Goal: Task Accomplishment & Management: Use online tool/utility

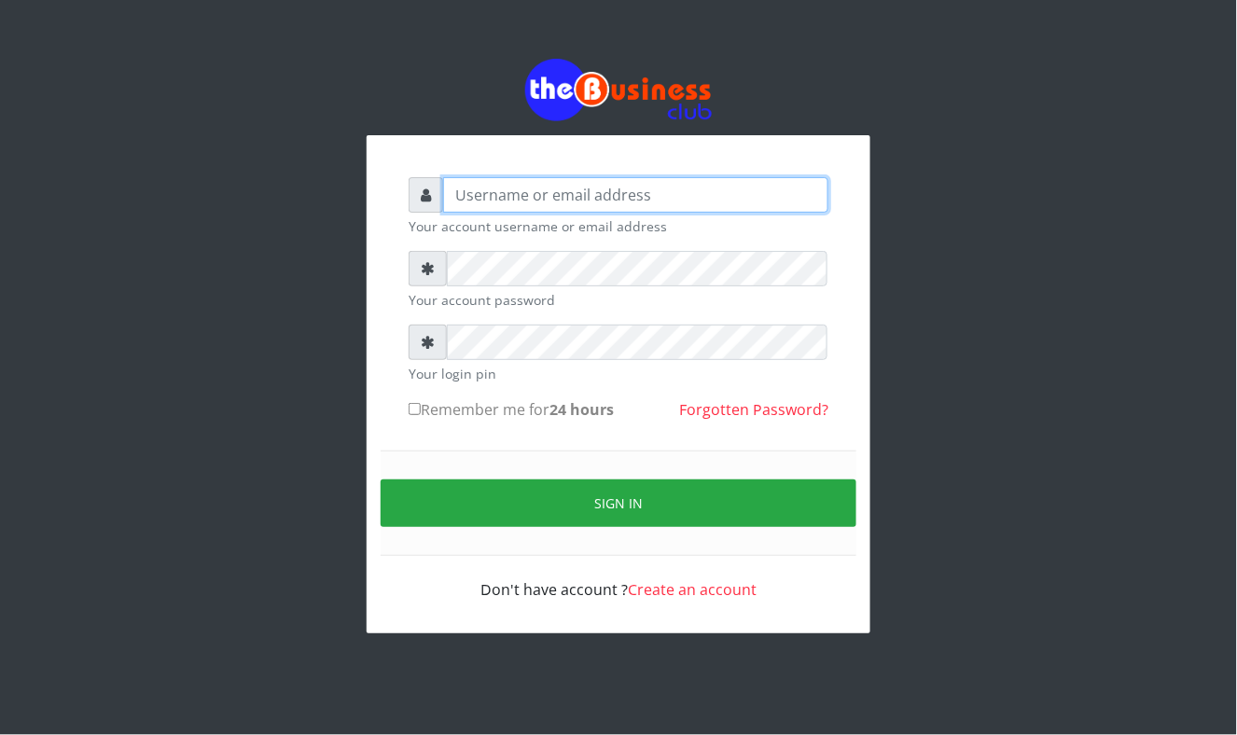
type input "Mavincio"
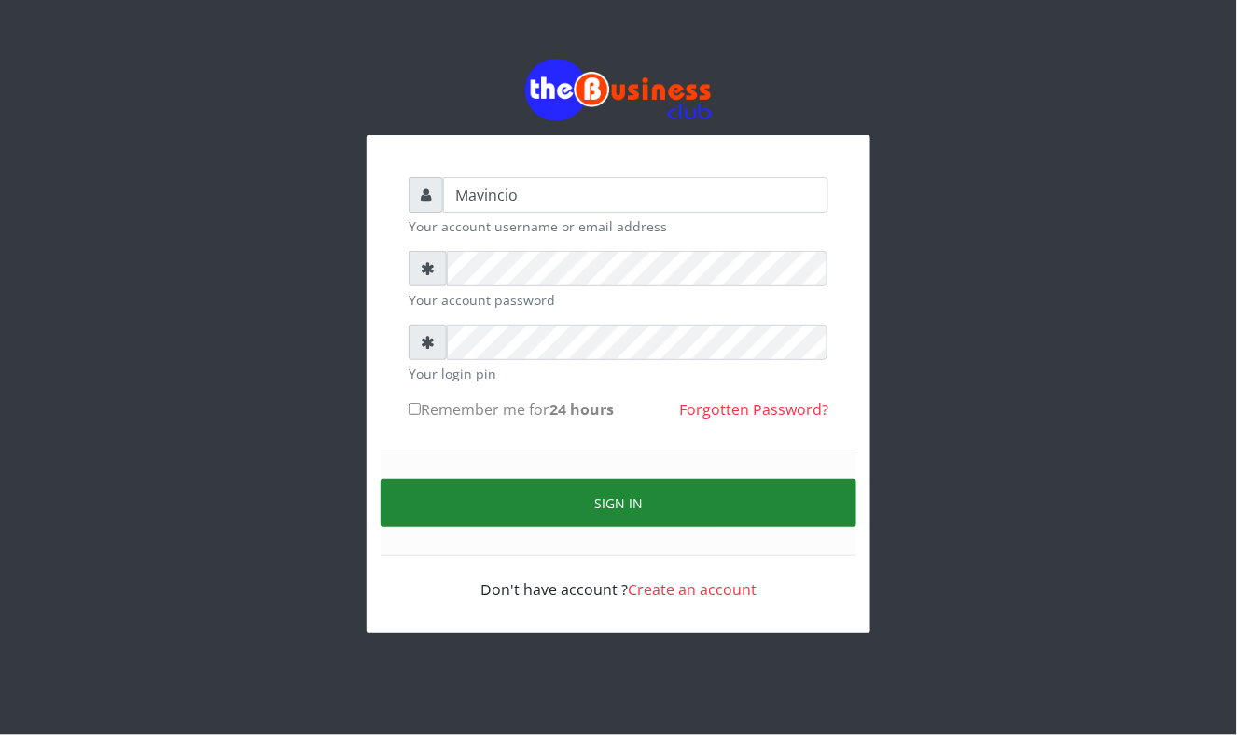
click at [624, 495] on button "Sign in" at bounding box center [619, 504] width 476 height 48
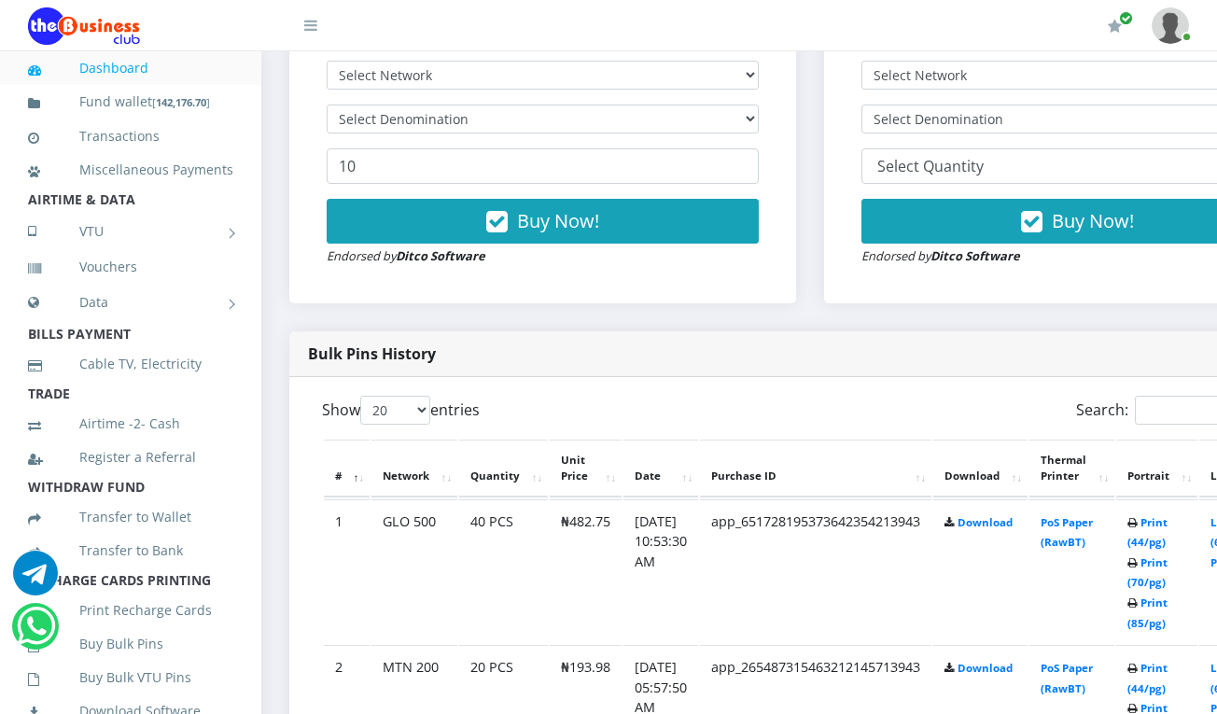
scroll to position [696, 0]
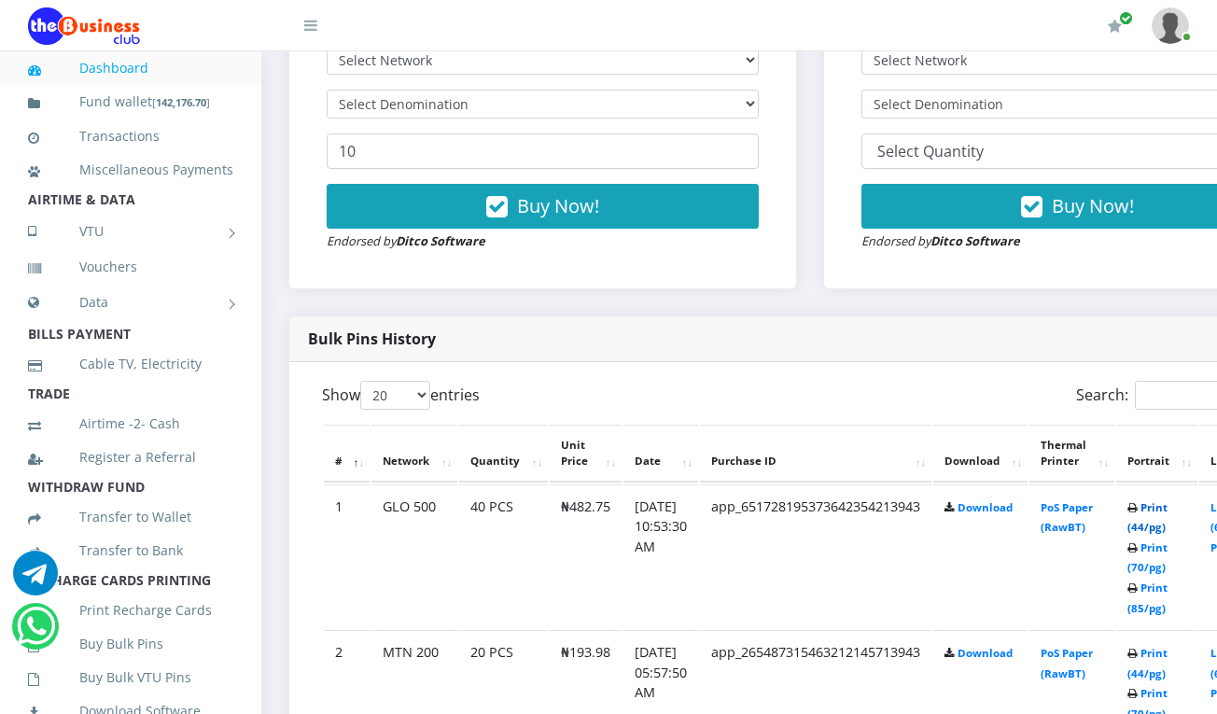
click at [1167, 509] on link "Print (44/pg)" at bounding box center [1147, 517] width 40 height 35
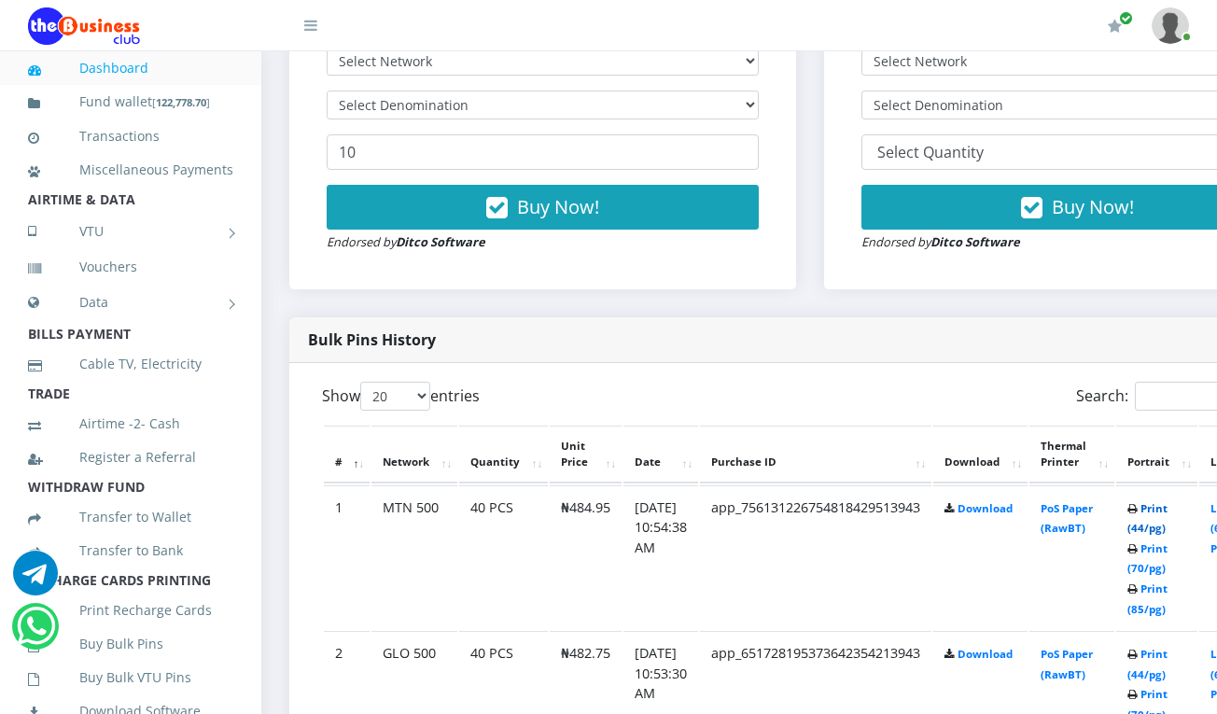
click at [1167, 509] on link "Print (44/pg)" at bounding box center [1147, 518] width 40 height 35
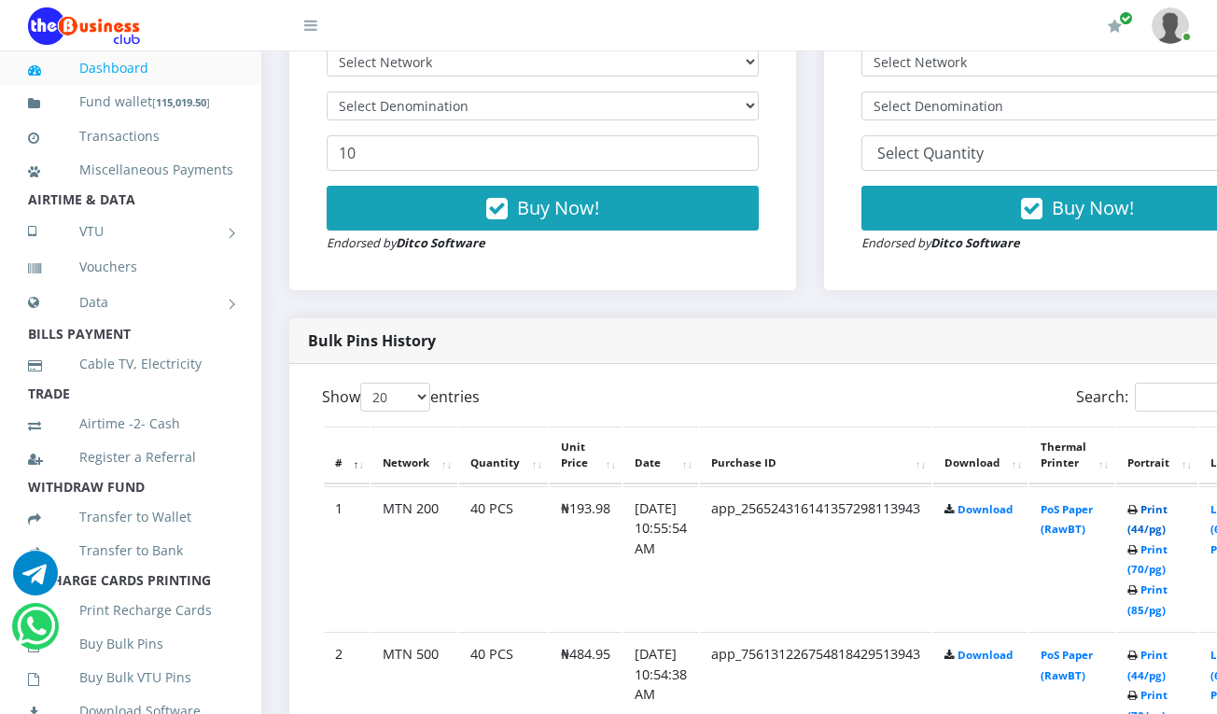
click at [1167, 512] on link "Print (44/pg)" at bounding box center [1147, 519] width 40 height 35
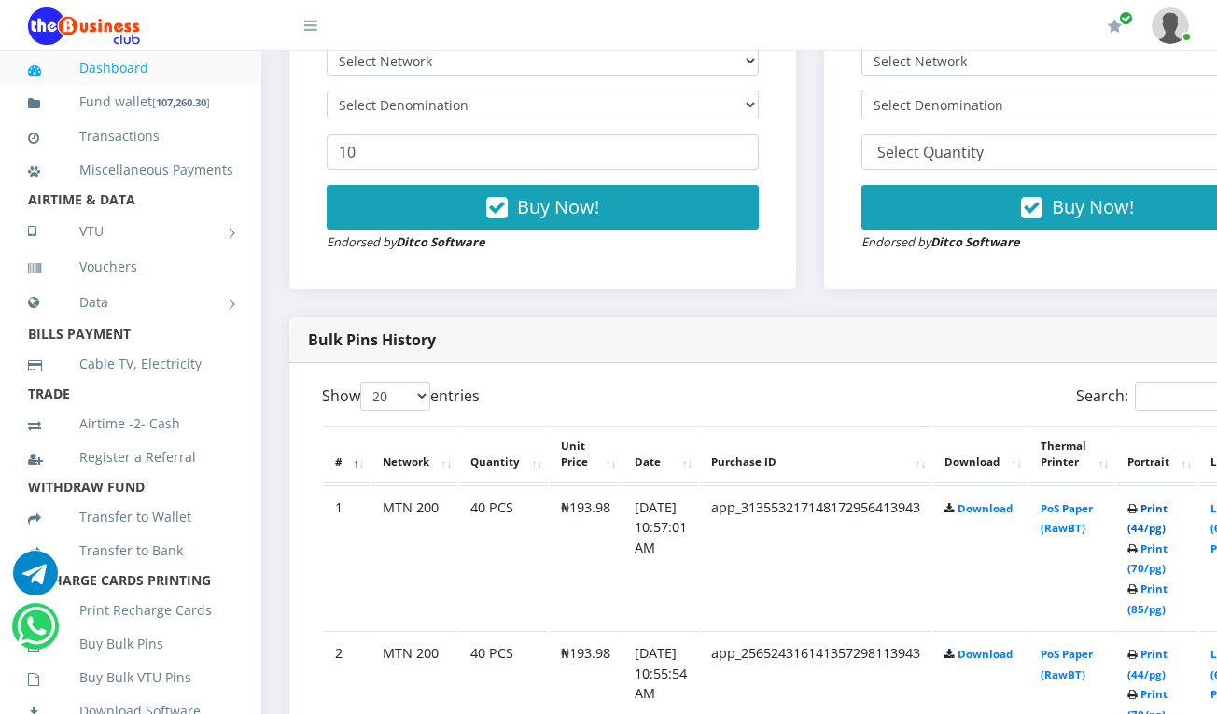
click at [1167, 508] on link "Print (44/pg)" at bounding box center [1147, 518] width 40 height 35
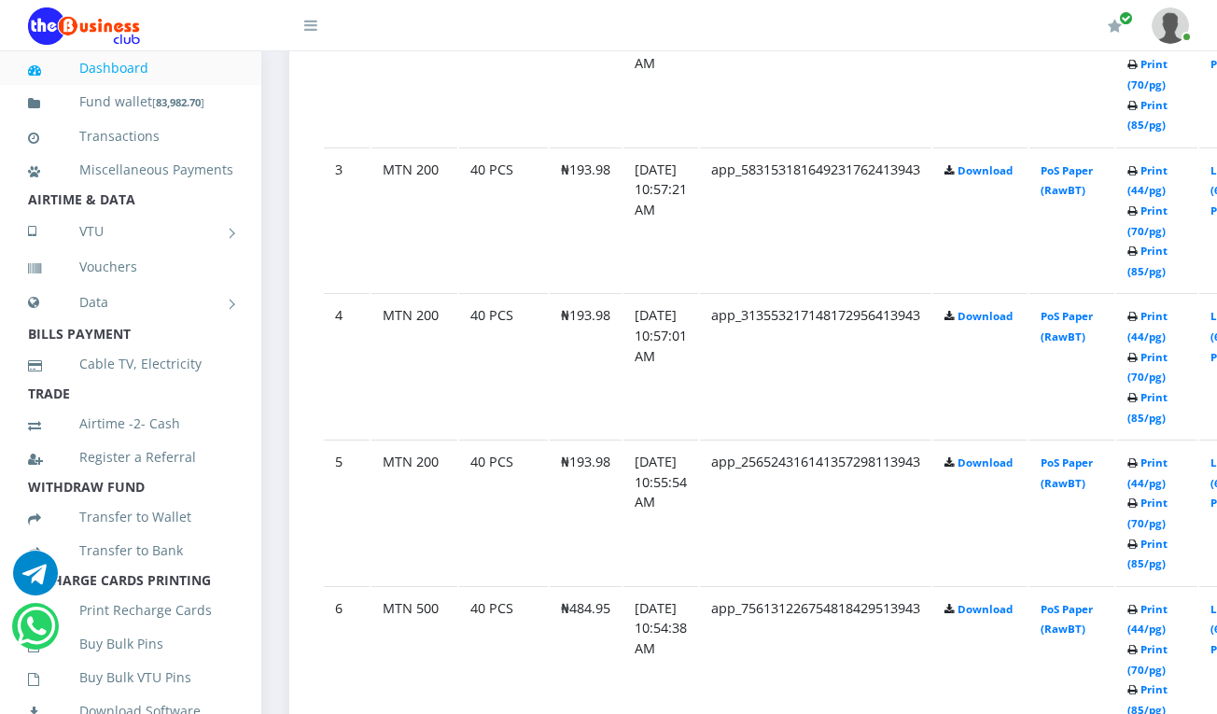
scroll to position [1341, 0]
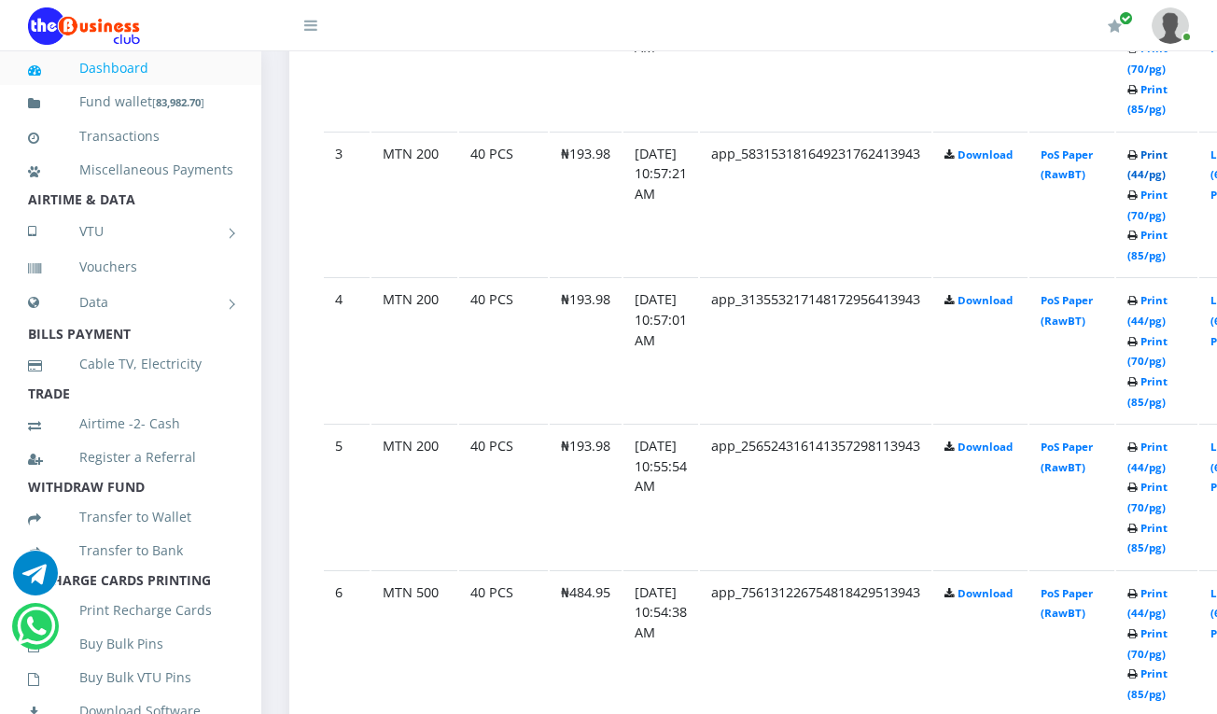
click at [1167, 154] on link "Print (44/pg)" at bounding box center [1147, 164] width 40 height 35
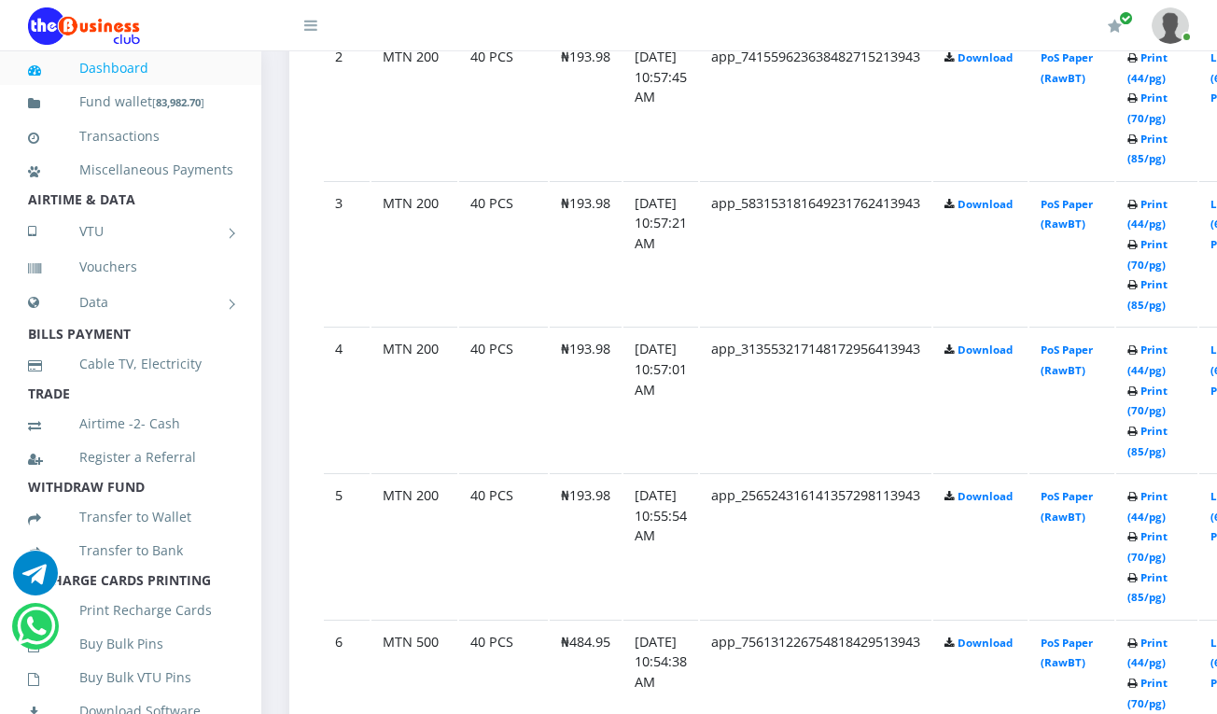
scroll to position [1241, 0]
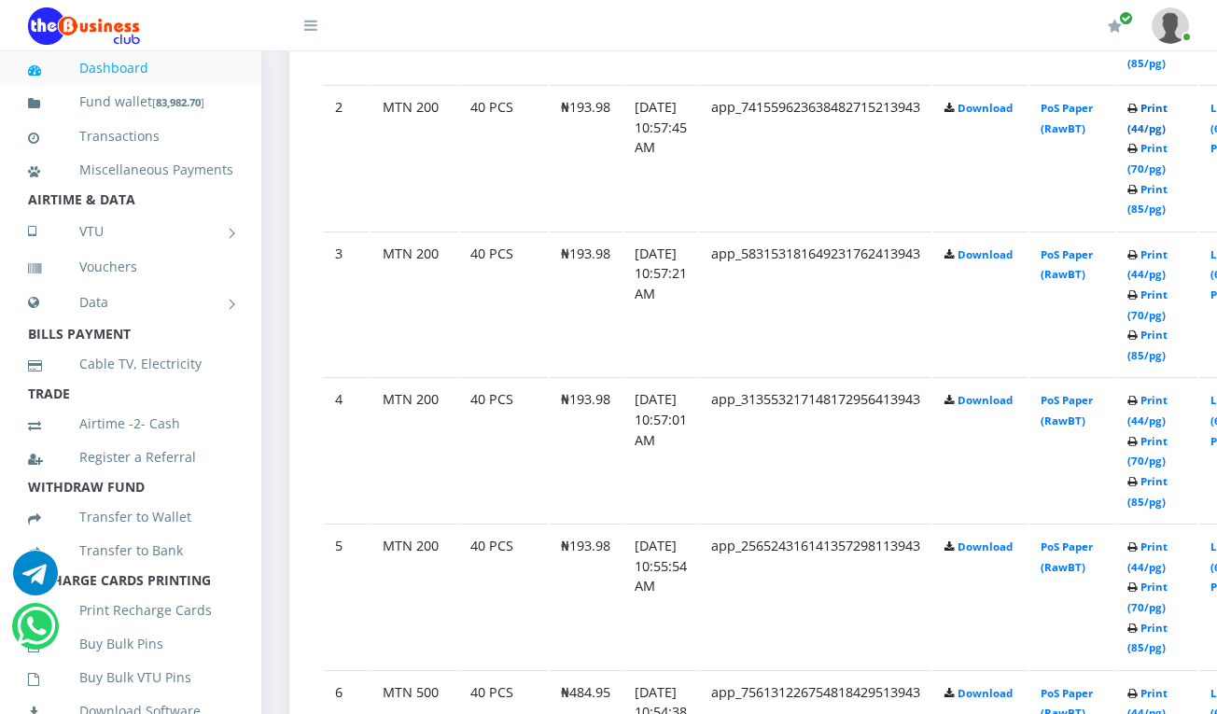
click at [1166, 105] on link "Print (44/pg)" at bounding box center [1147, 118] width 40 height 35
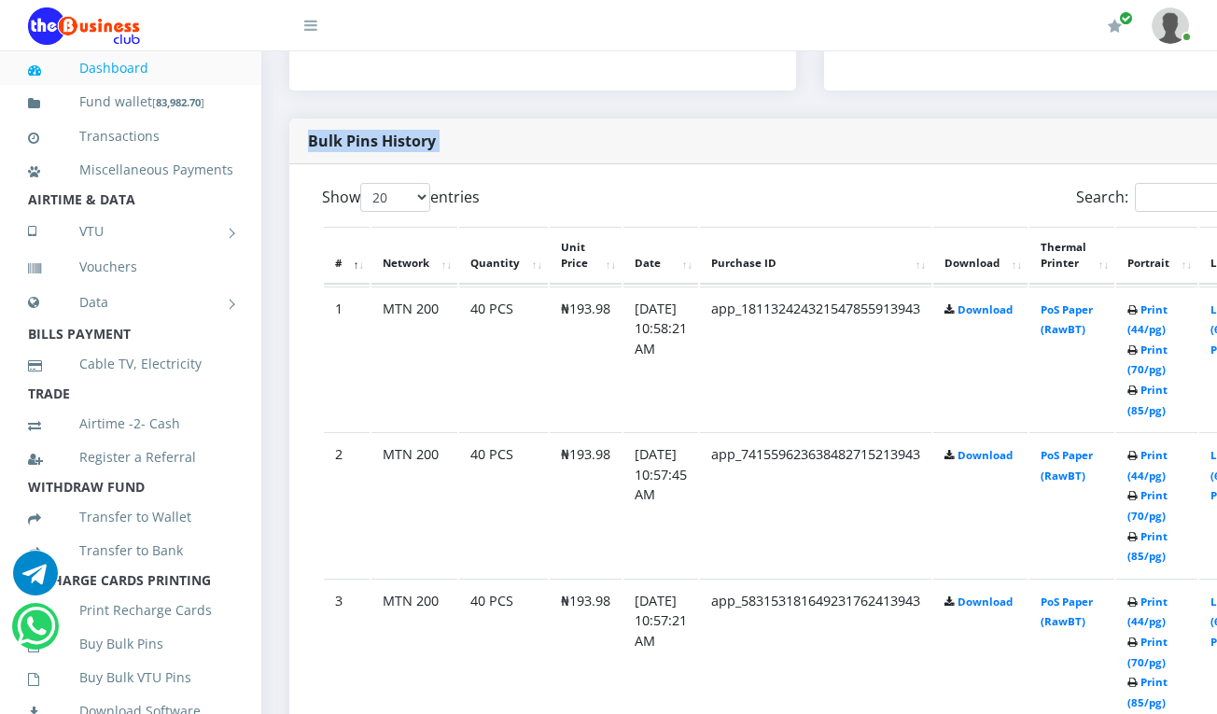
scroll to position [896, 0]
click at [1167, 304] on link "Print (44/pg)" at bounding box center [1147, 317] width 40 height 35
click at [1167, 459] on link "Print (44/pg)" at bounding box center [1147, 465] width 40 height 35
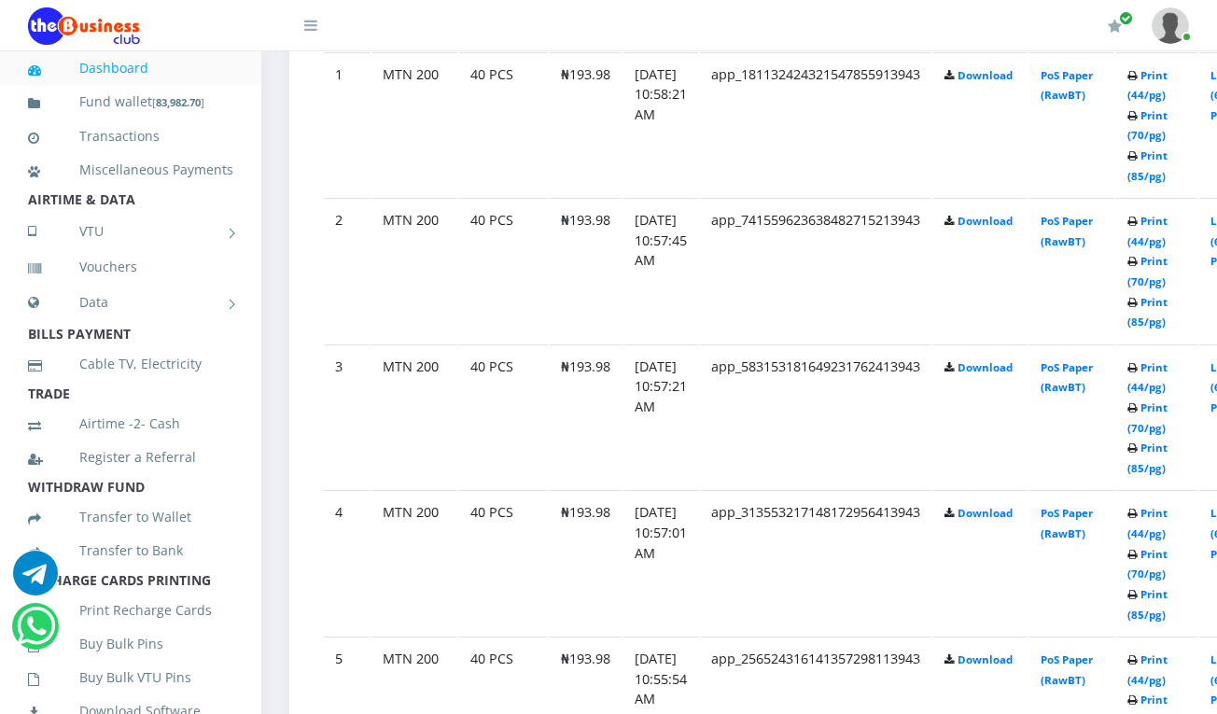
scroll to position [1210, 0]
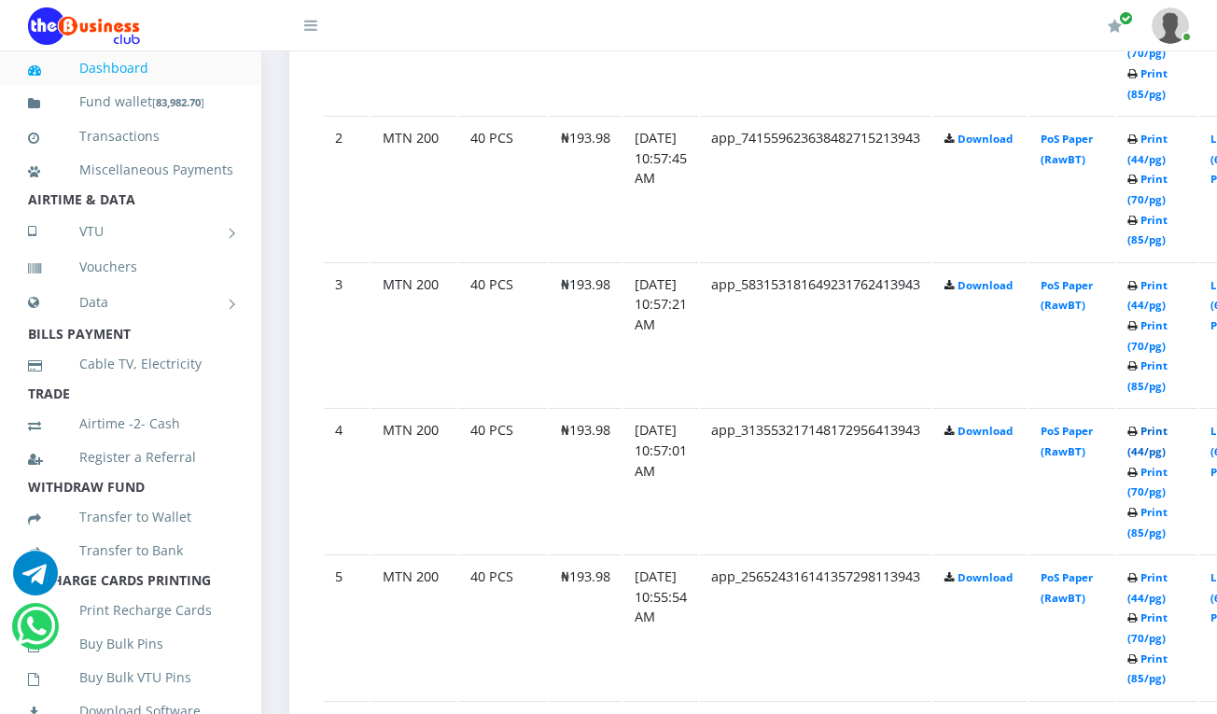
click at [1167, 429] on link "Print (44/pg)" at bounding box center [1147, 441] width 40 height 35
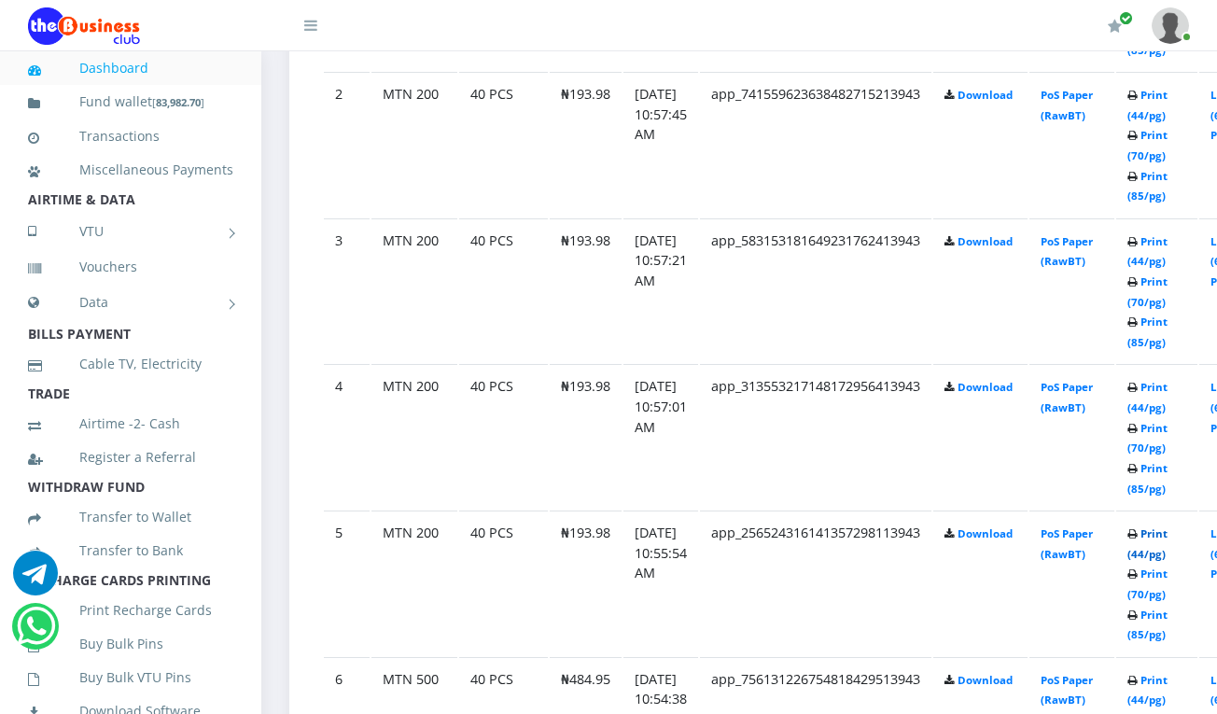
scroll to position [1210, 0]
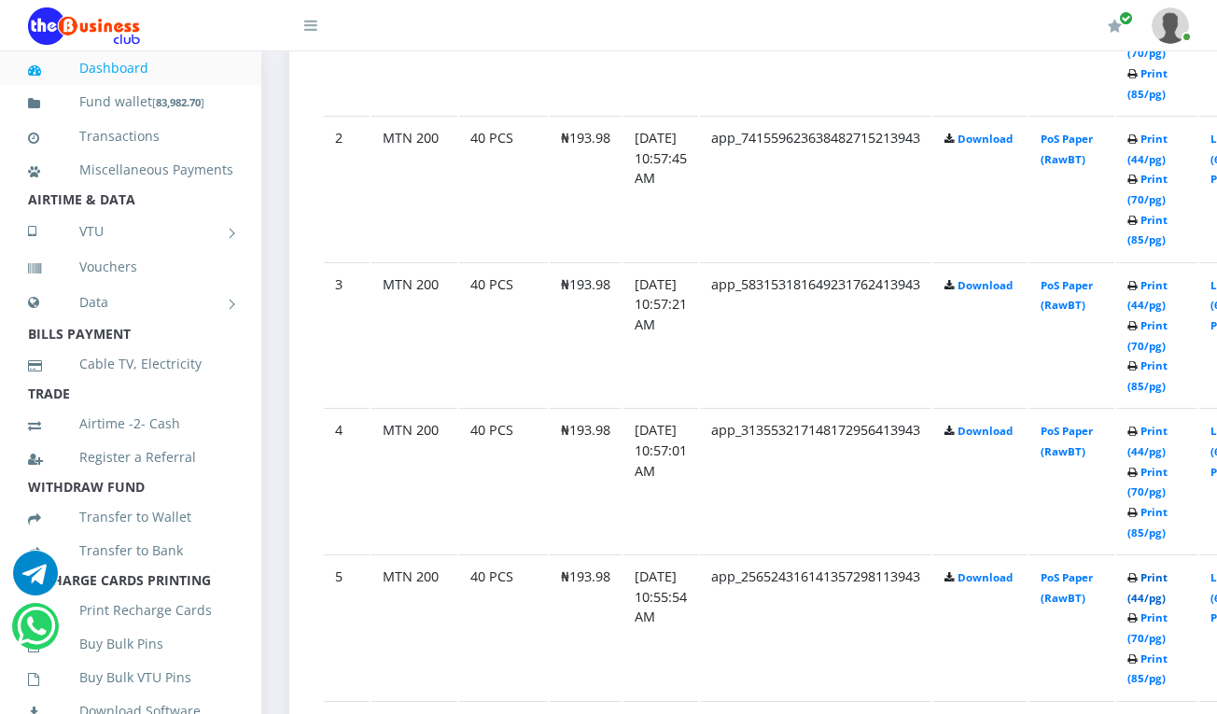
click at [1167, 579] on link "Print (44/pg)" at bounding box center [1147, 587] width 40 height 35
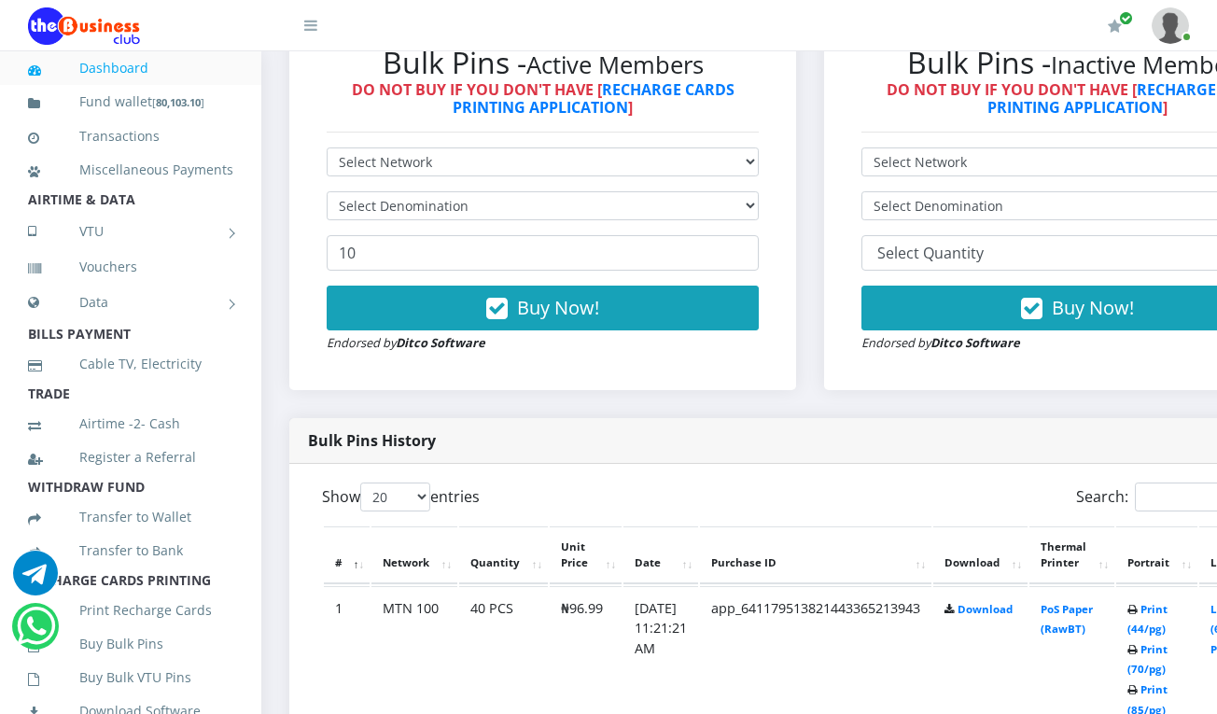
scroll to position [613, 0]
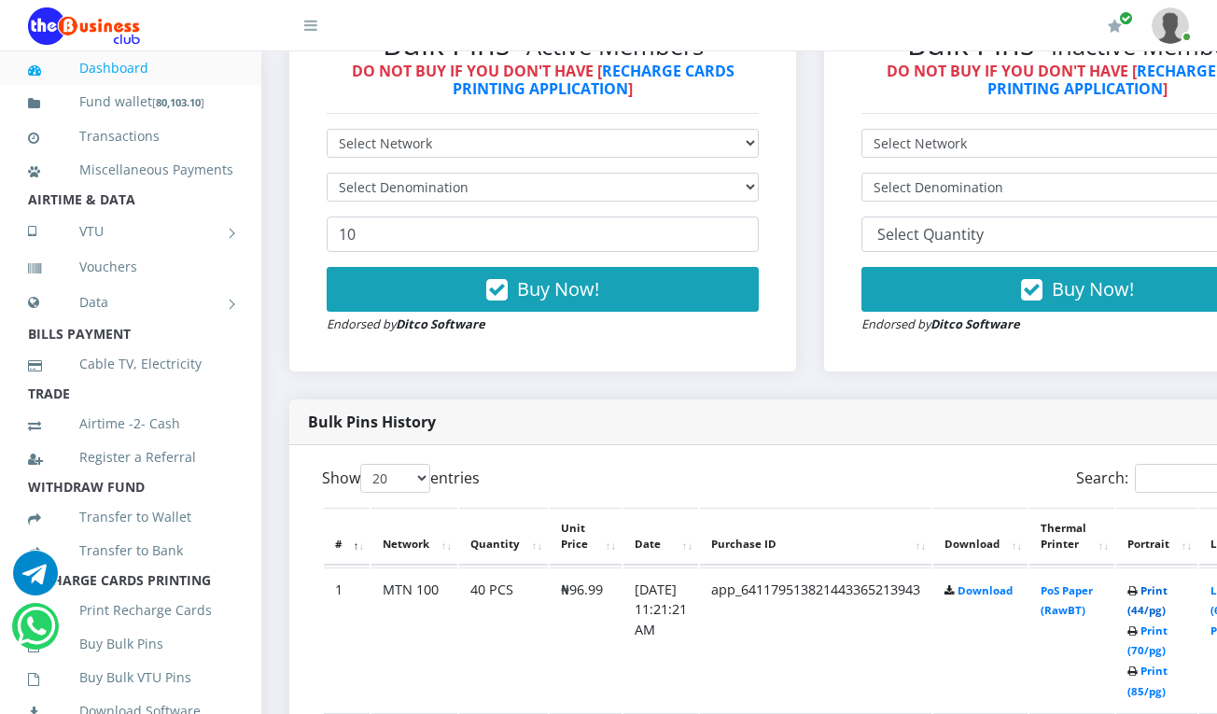
click at [1167, 592] on link "Print (44/pg)" at bounding box center [1147, 600] width 40 height 35
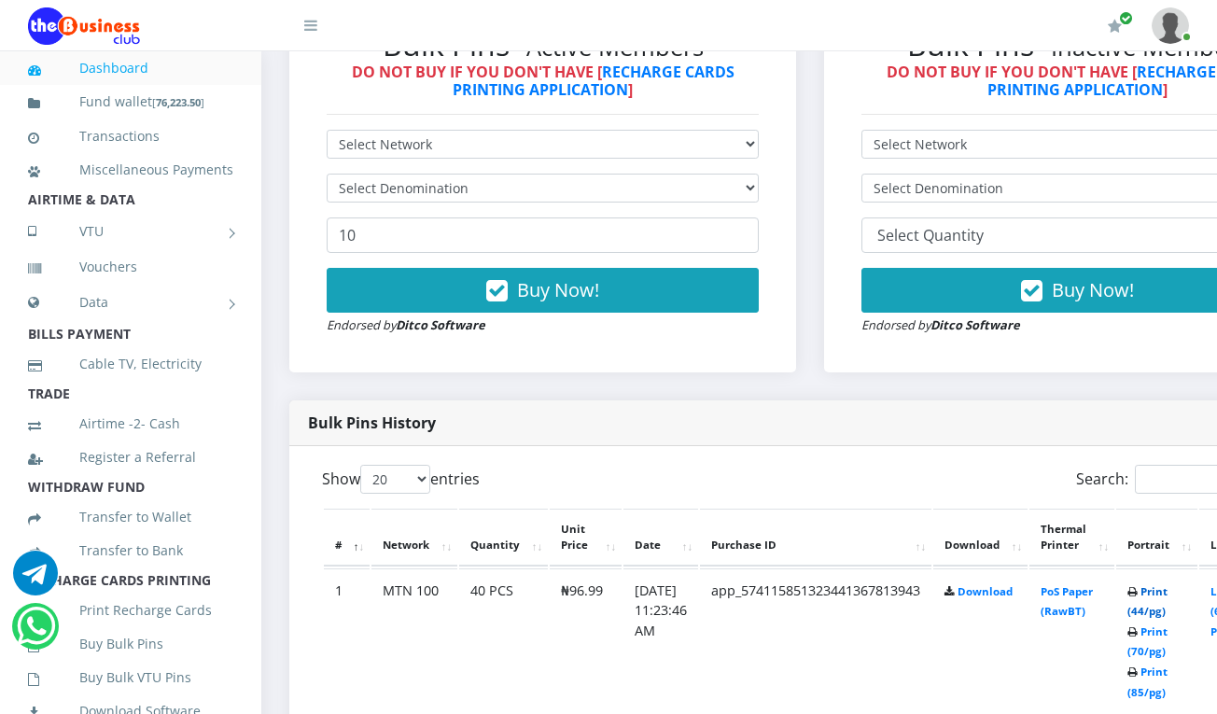
click at [1167, 594] on link "Print (44/pg)" at bounding box center [1147, 601] width 40 height 35
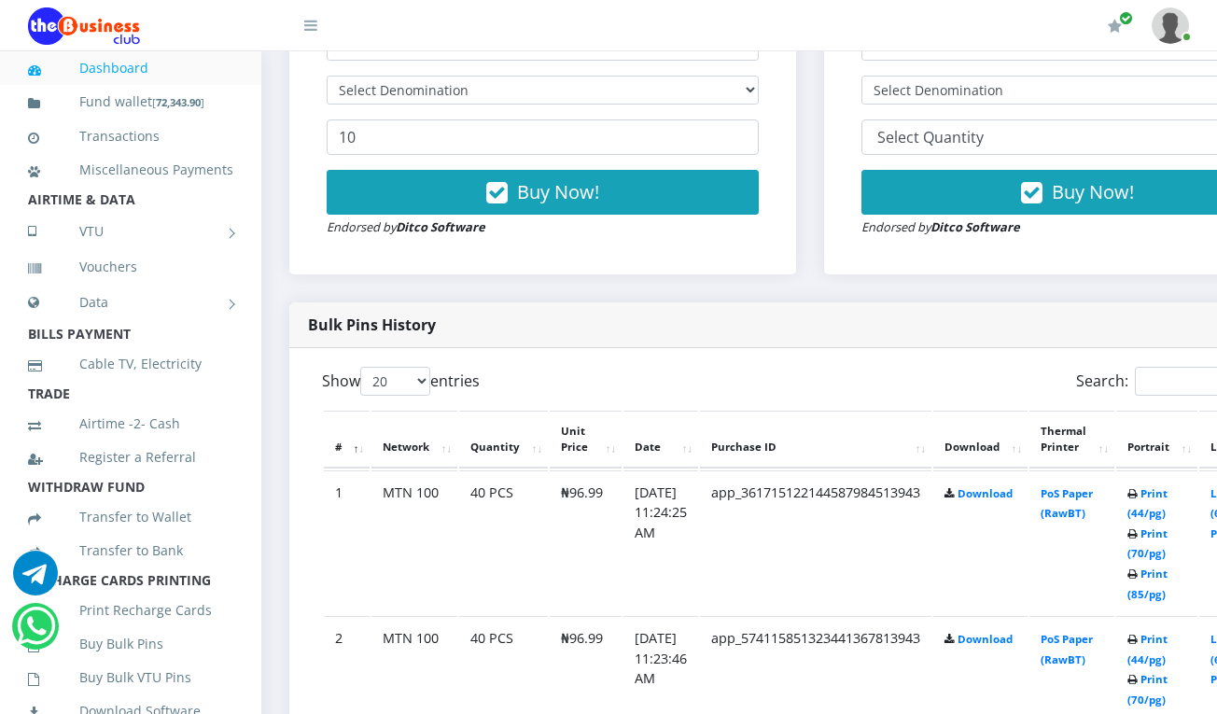
scroll to position [893, 0]
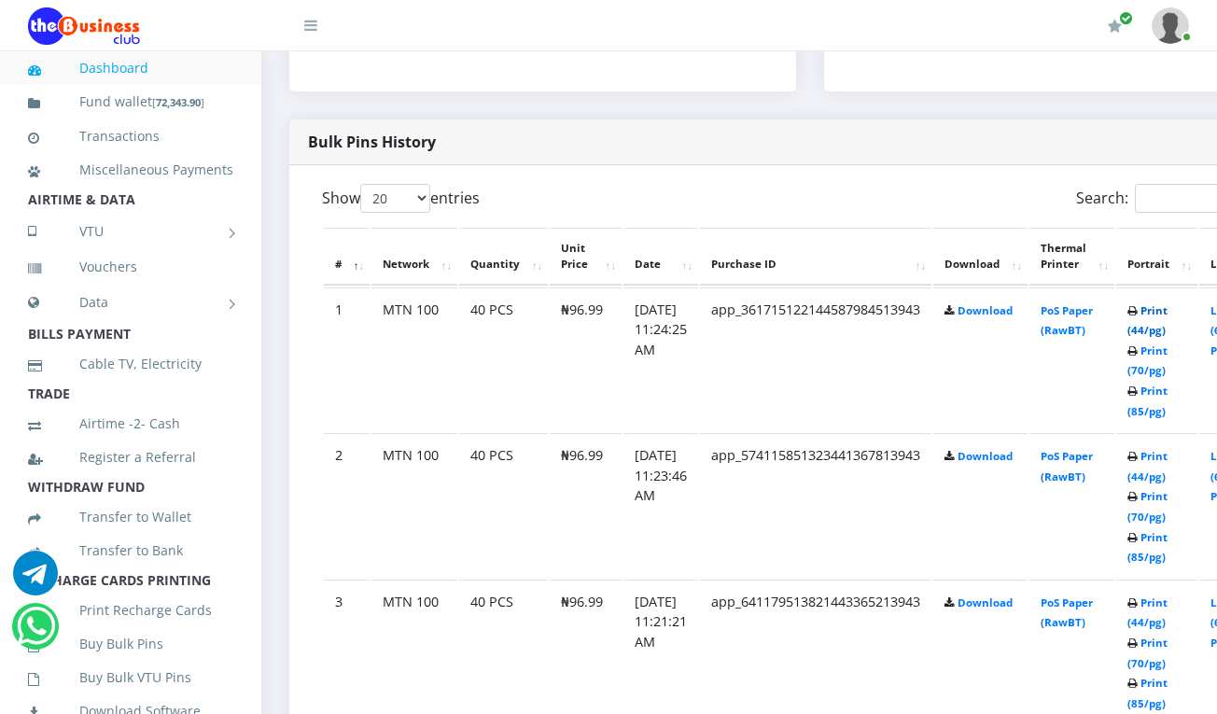
click at [1167, 311] on link "Print (44/pg)" at bounding box center [1147, 320] width 40 height 35
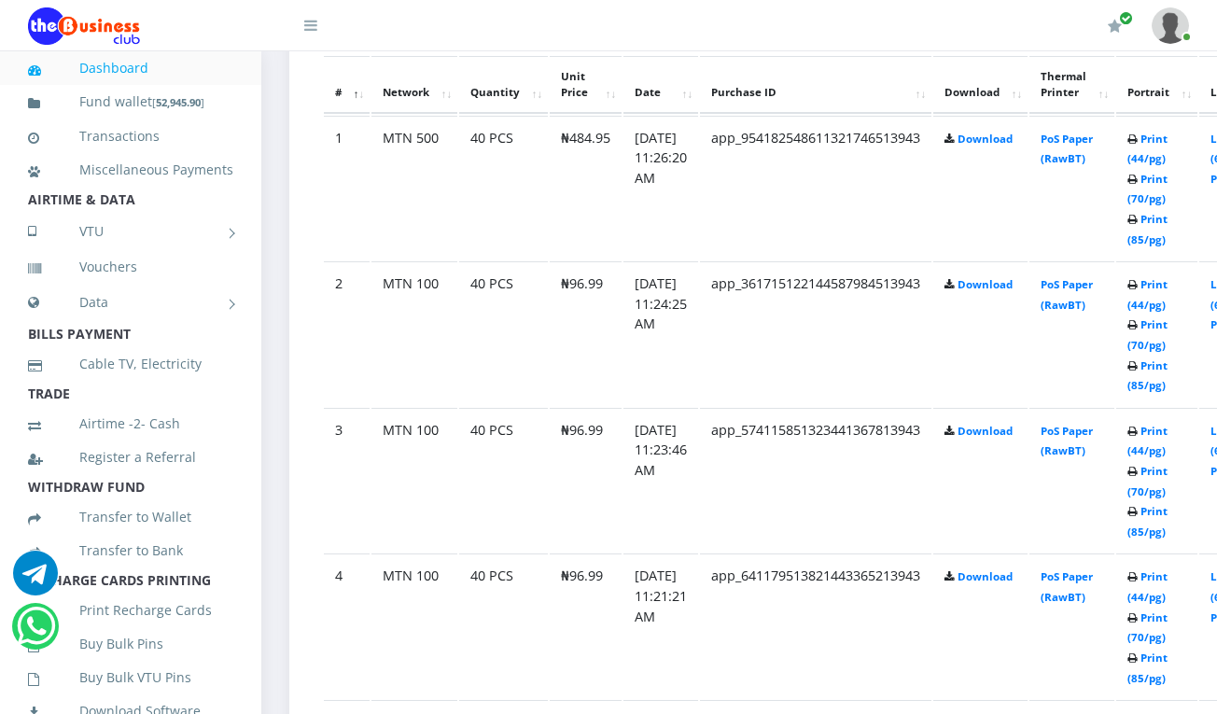
scroll to position [1061, 0]
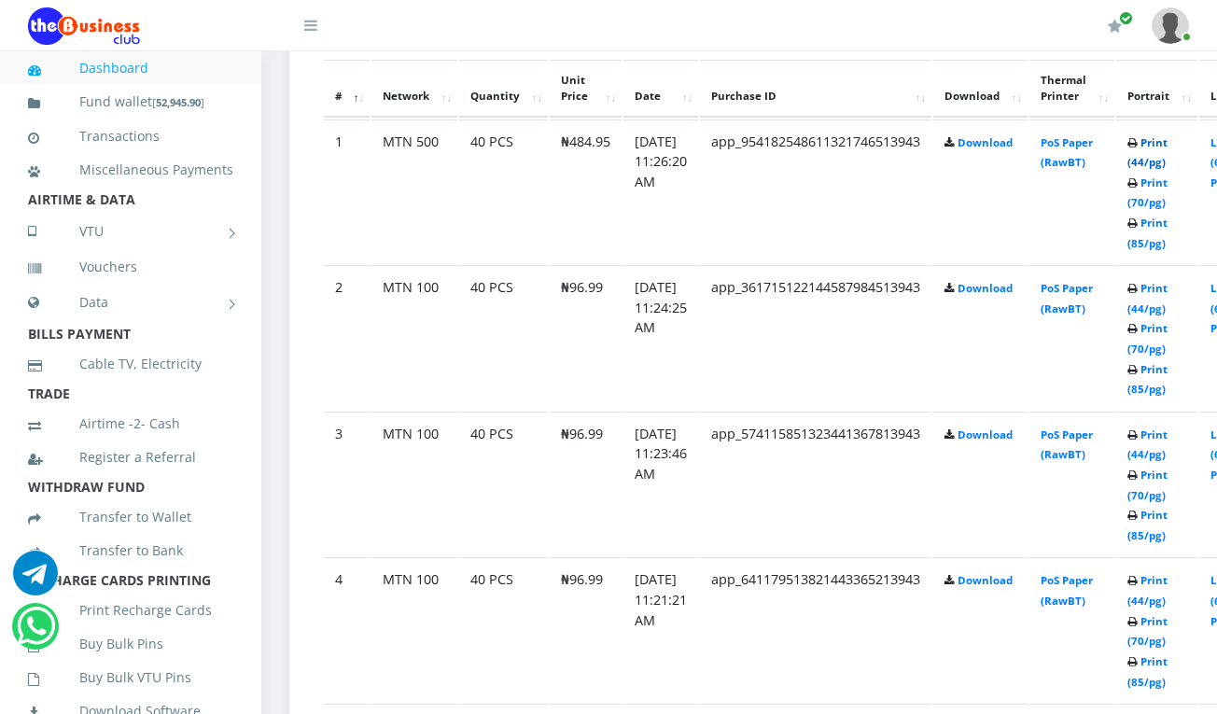
click at [1167, 144] on link "Print (44/pg)" at bounding box center [1147, 152] width 40 height 35
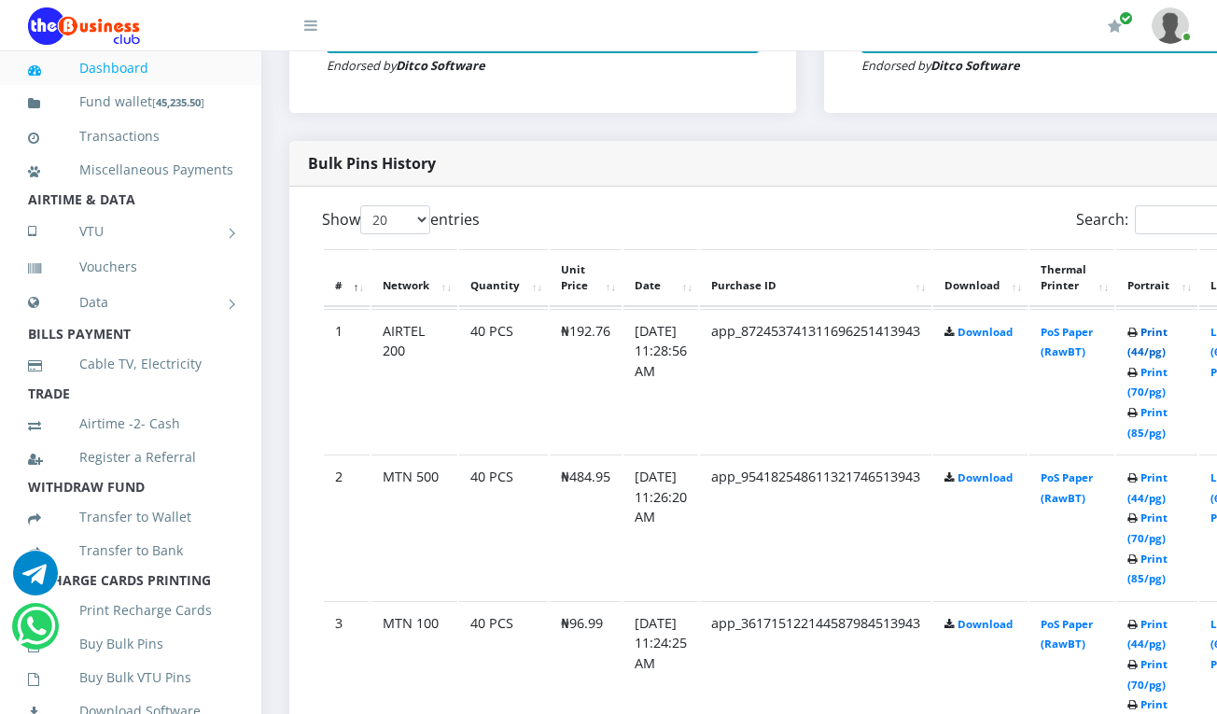
click at [1167, 334] on link "Print (44/pg)" at bounding box center [1147, 342] width 40 height 35
click at [1167, 337] on link "Print (44/pg)" at bounding box center [1147, 343] width 40 height 35
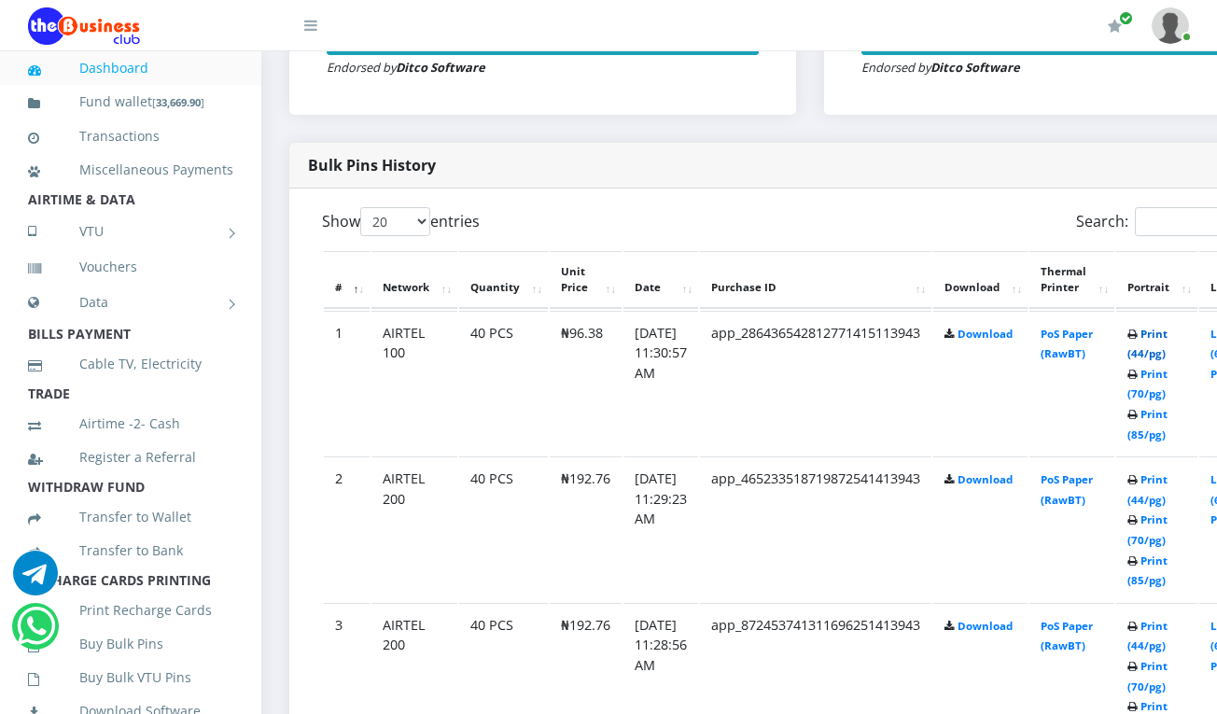
click at [1167, 332] on link "Print (44/pg)" at bounding box center [1147, 344] width 40 height 35
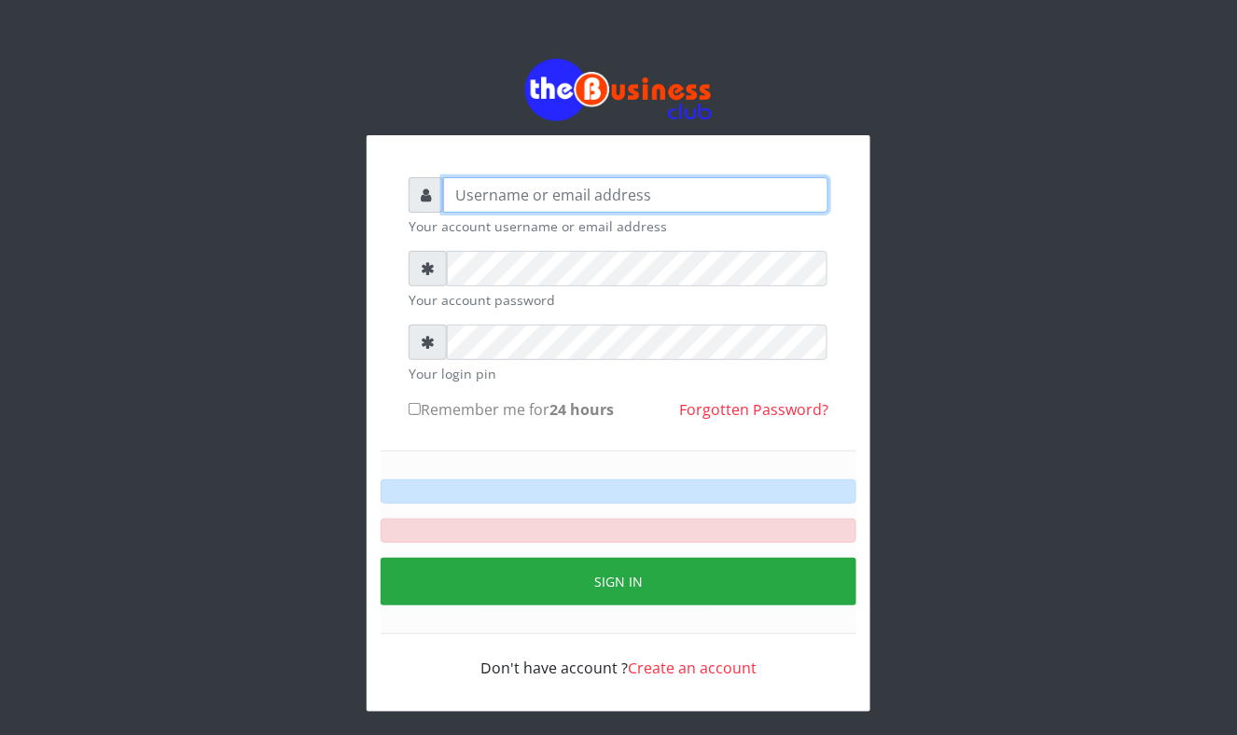
type input "Mavincio"
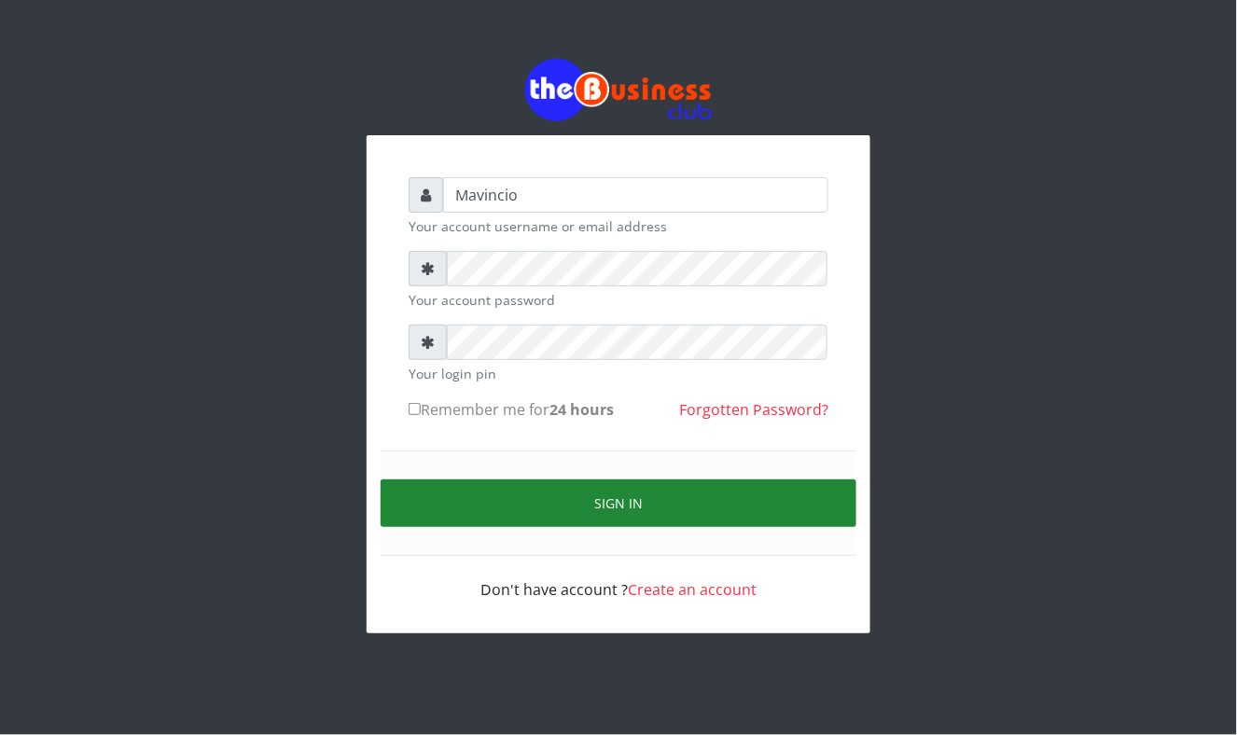
click at [610, 498] on button "Sign in" at bounding box center [619, 504] width 476 height 48
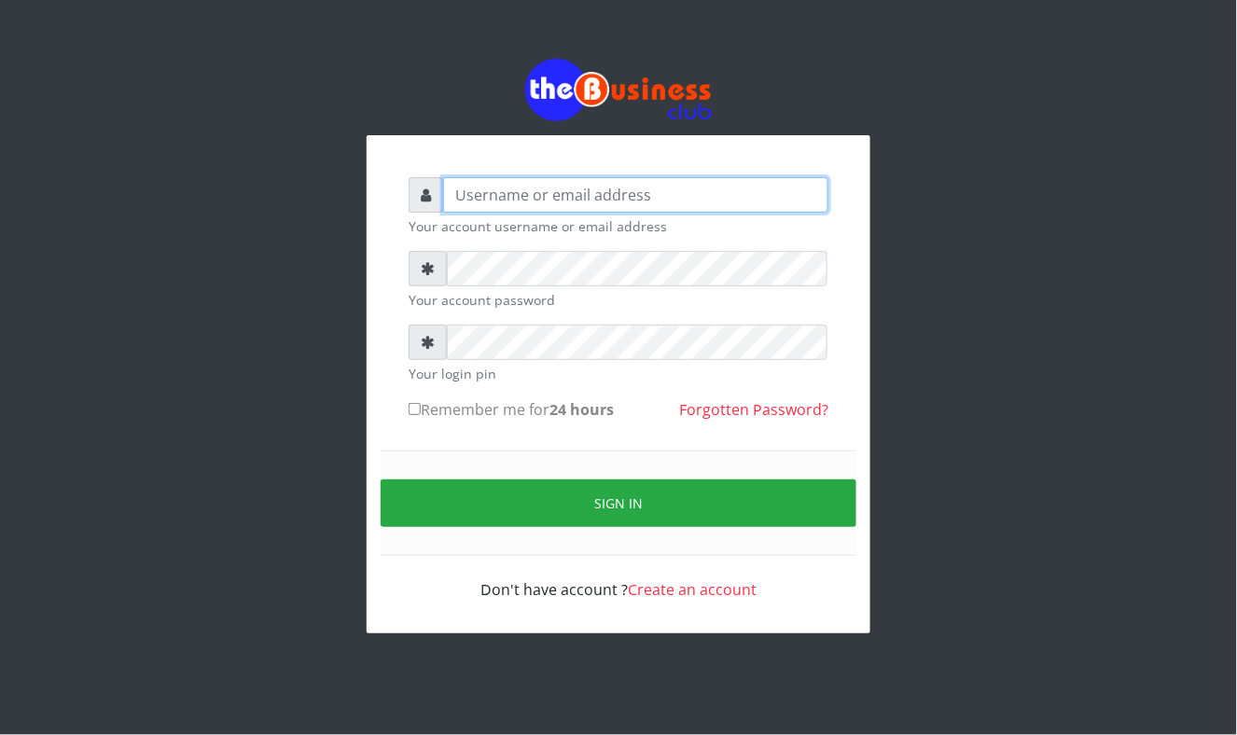
type input "Mavincio"
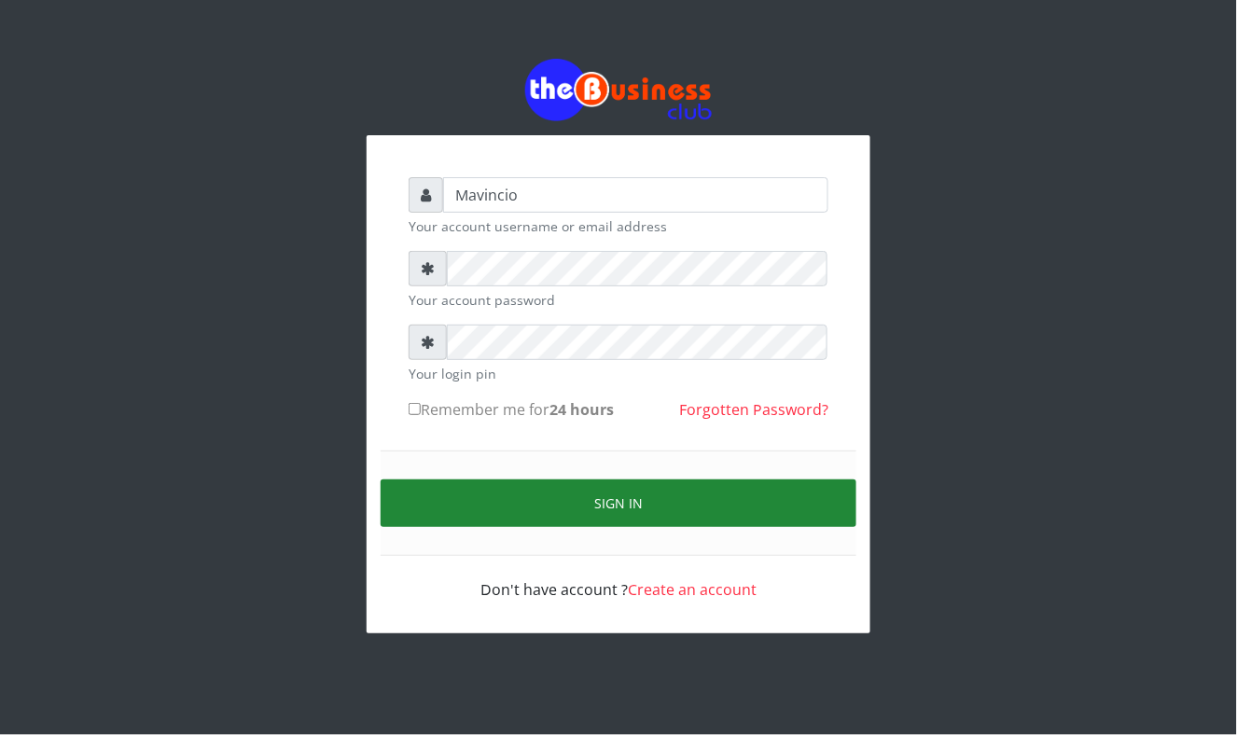
click at [616, 500] on button "Sign in" at bounding box center [619, 504] width 476 height 48
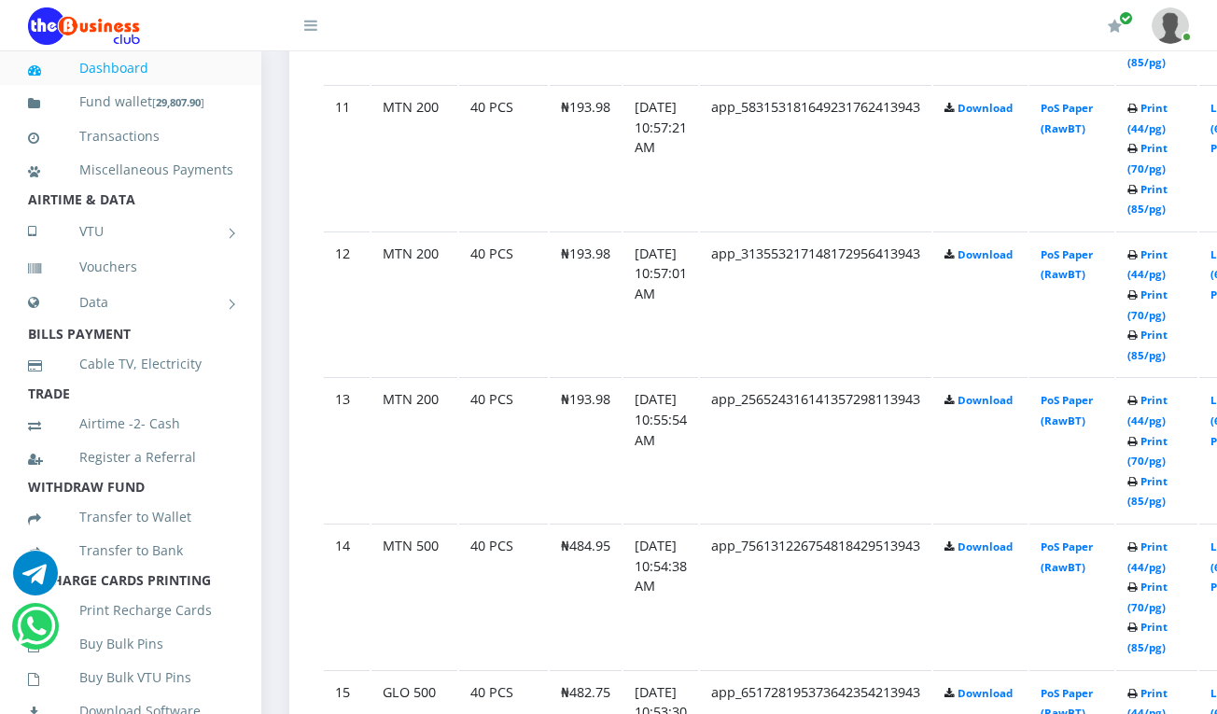
scroll to position [2603, 0]
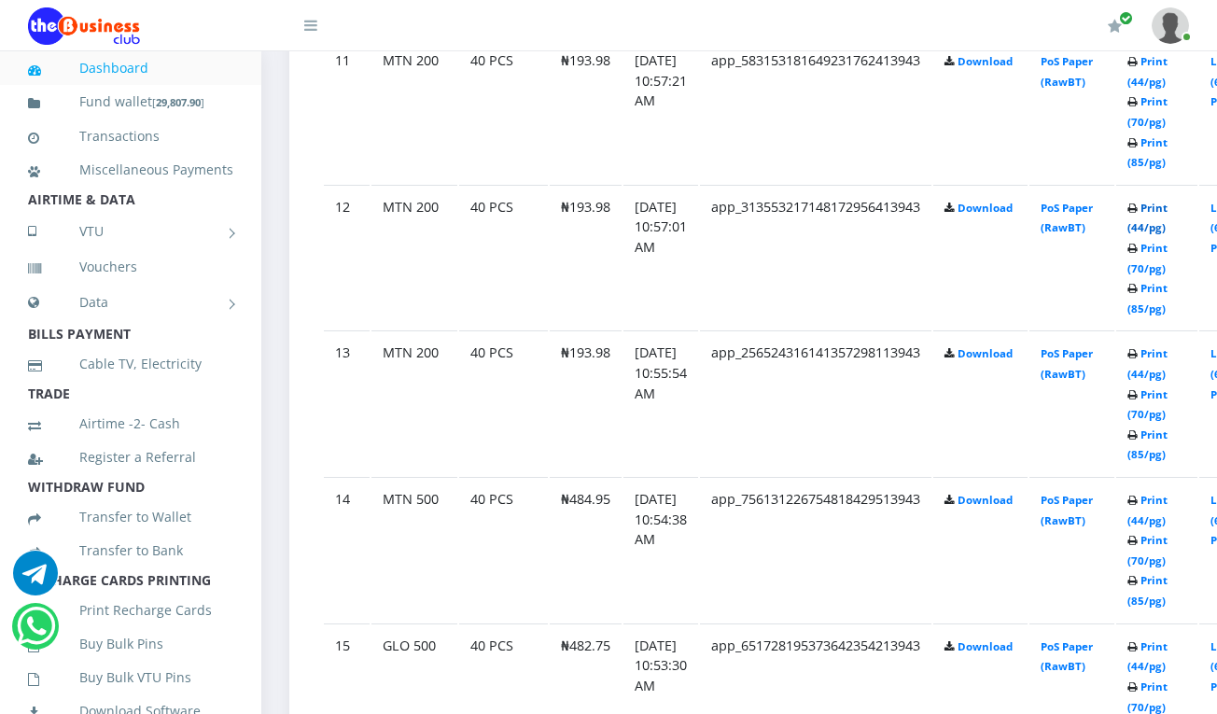
click at [1167, 201] on link "Print (44/pg)" at bounding box center [1147, 218] width 40 height 35
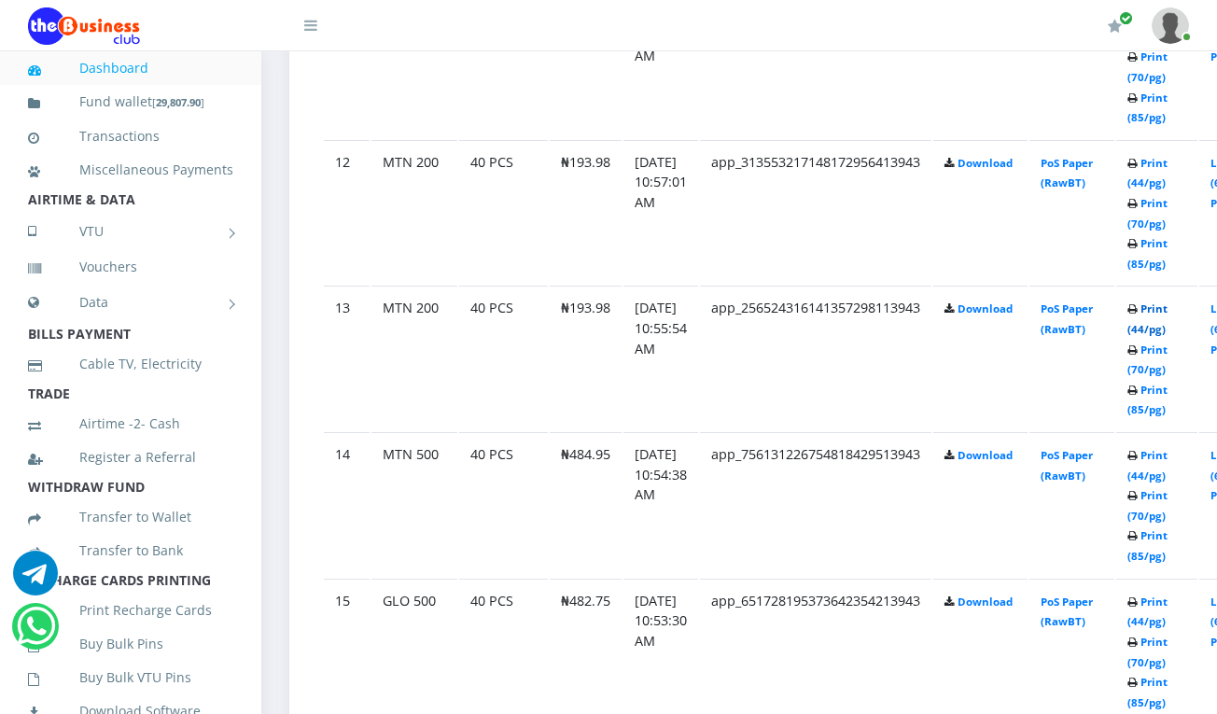
scroll to position [2603, 0]
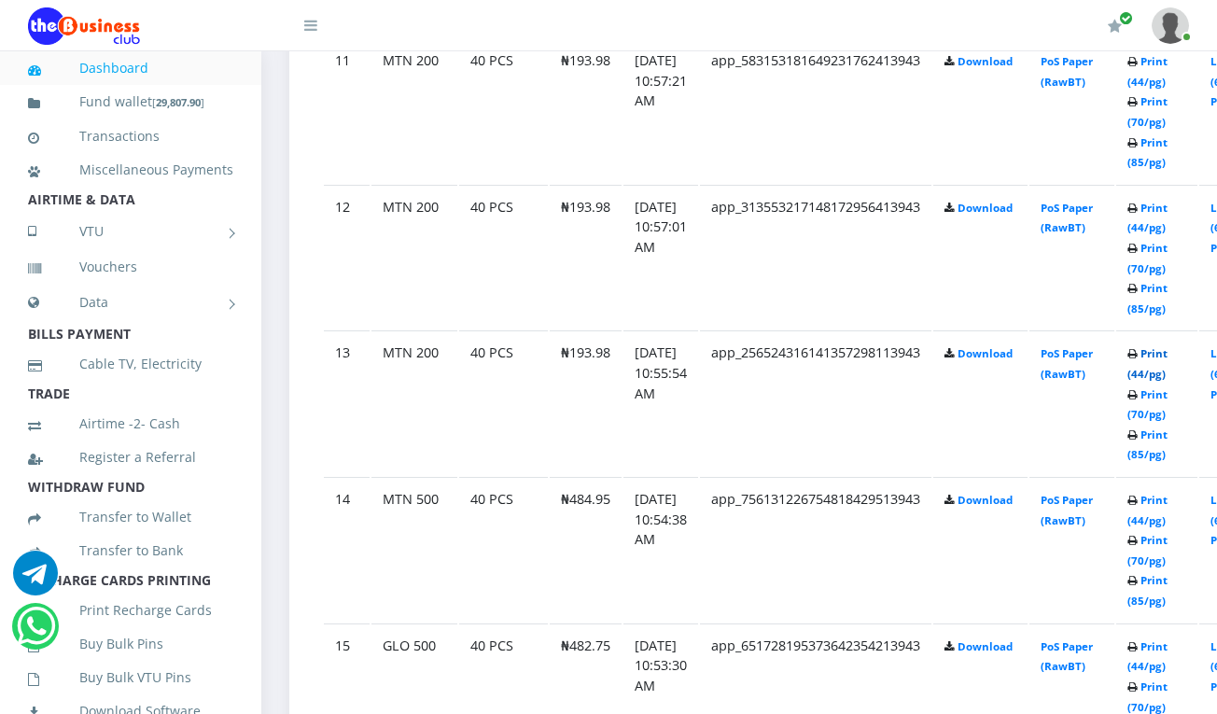
click at [1165, 351] on link "Print (44/pg)" at bounding box center [1147, 363] width 40 height 35
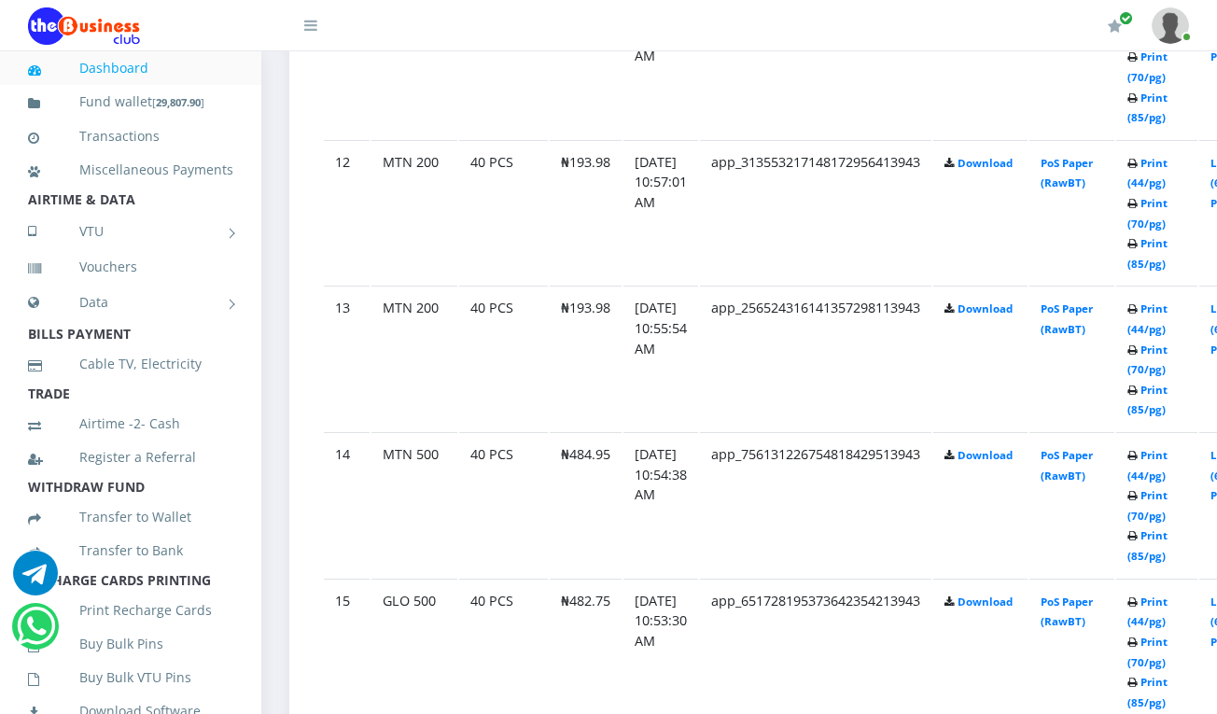
scroll to position [2603, 0]
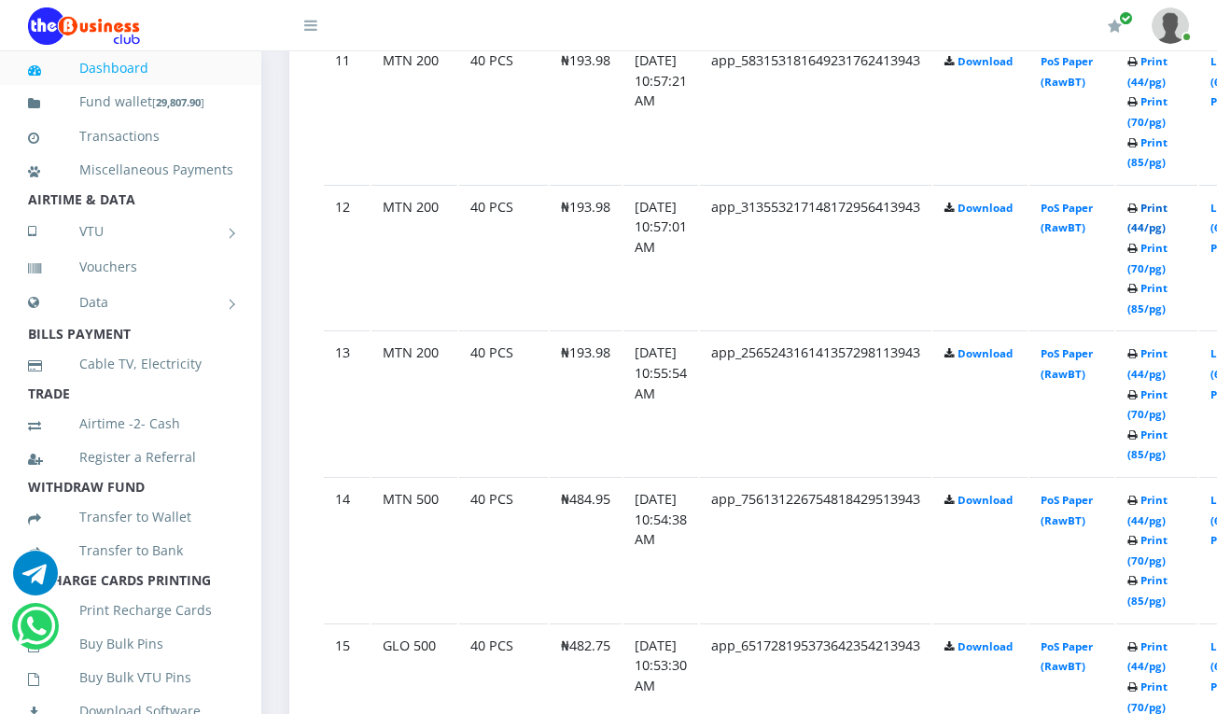
click at [1162, 206] on link "Print (44/pg)" at bounding box center [1147, 218] width 40 height 35
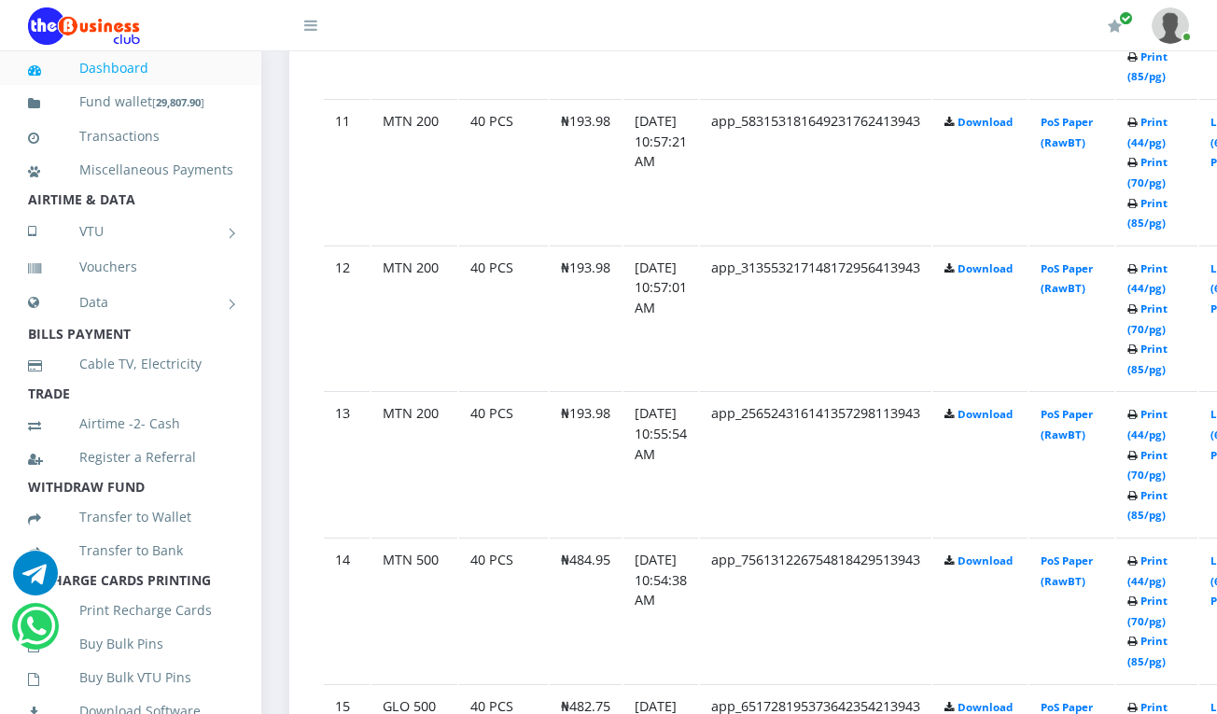
scroll to position [2603, 0]
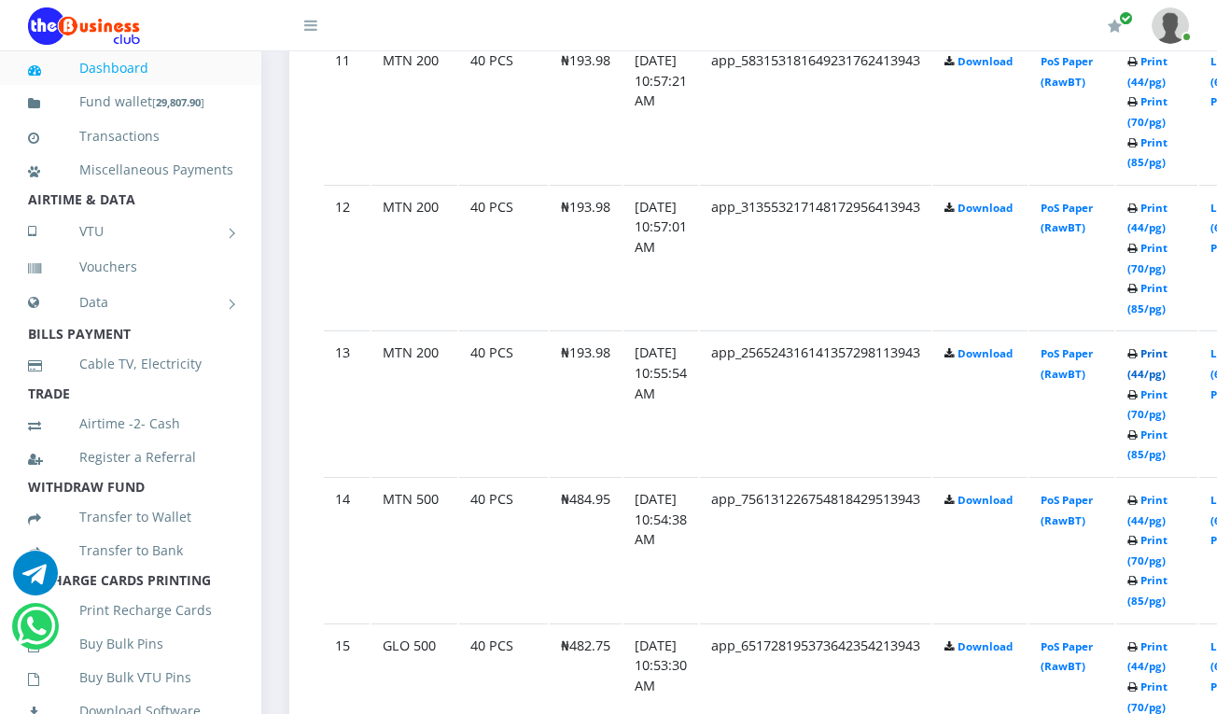
click at [1167, 349] on link "Print (44/pg)" at bounding box center [1147, 363] width 40 height 35
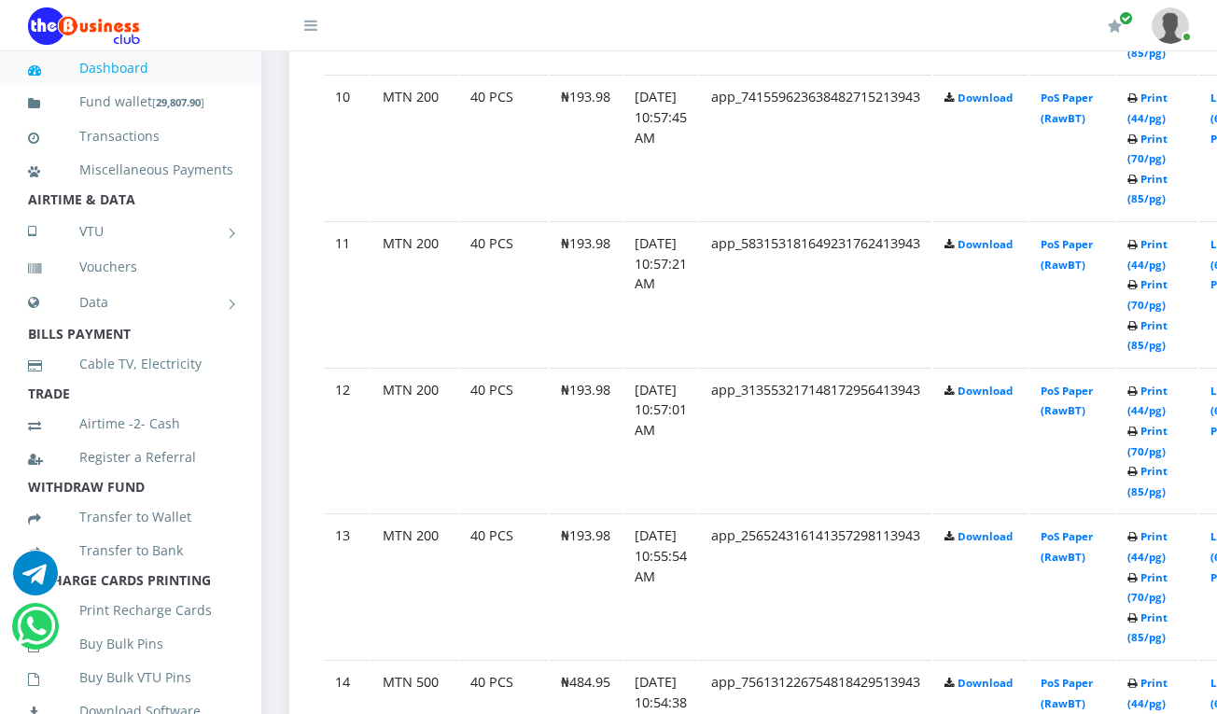
scroll to position [2405, 0]
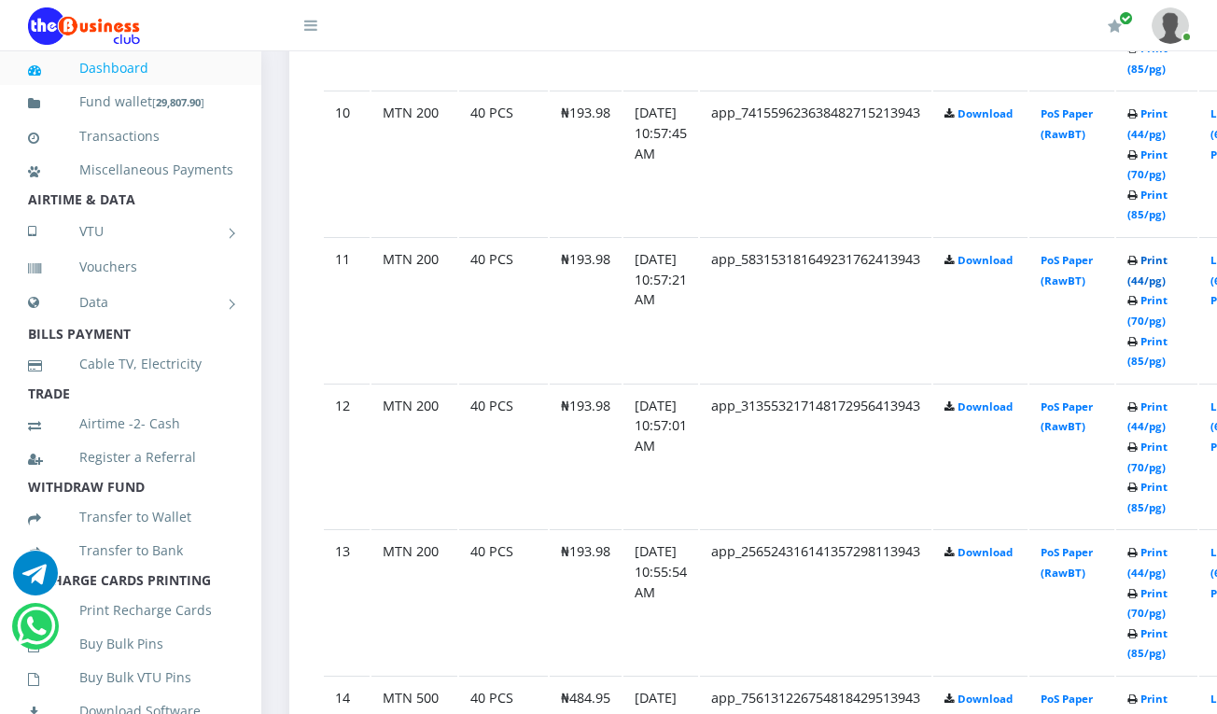
click at [1167, 256] on link "Print (44/pg)" at bounding box center [1147, 270] width 40 height 35
